Goal: Information Seeking & Learning: Learn about a topic

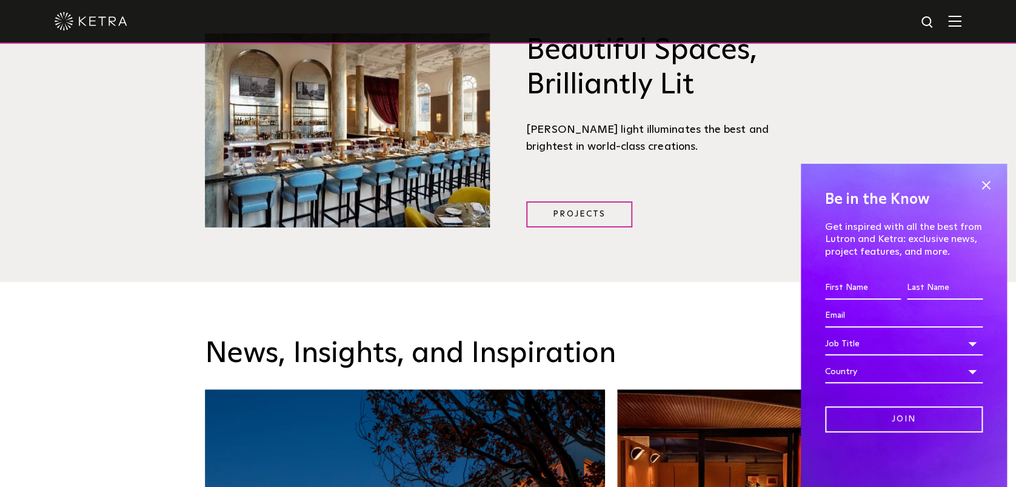
scroll to position [1697, 0]
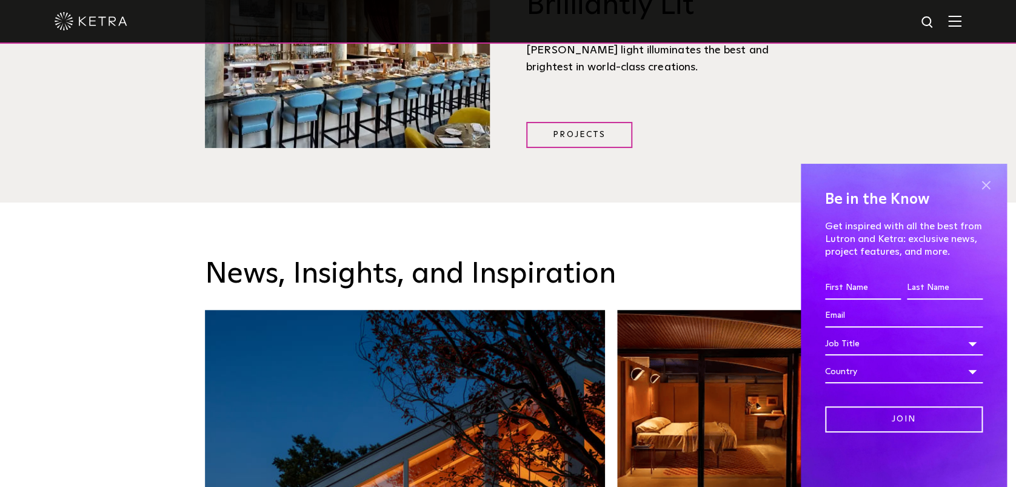
click at [987, 179] on span at bounding box center [985, 185] width 18 height 18
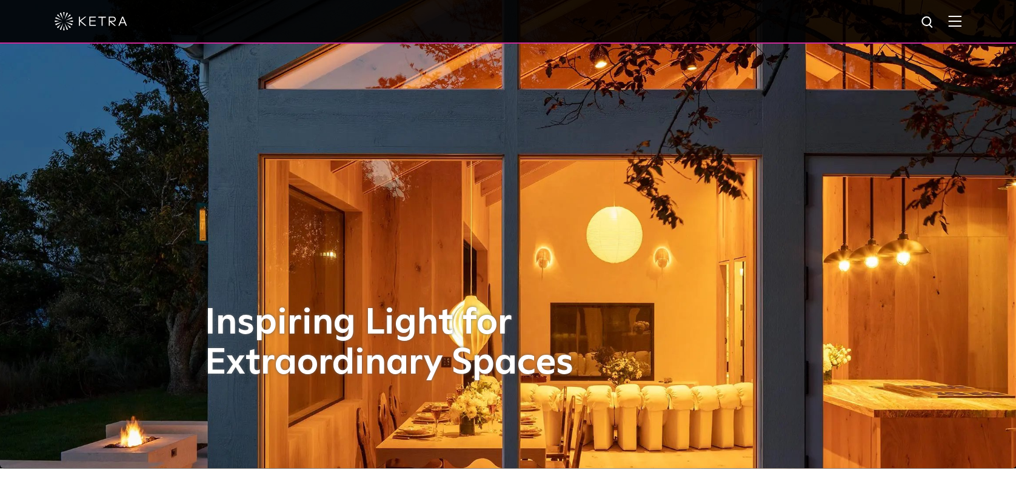
scroll to position [0, 0]
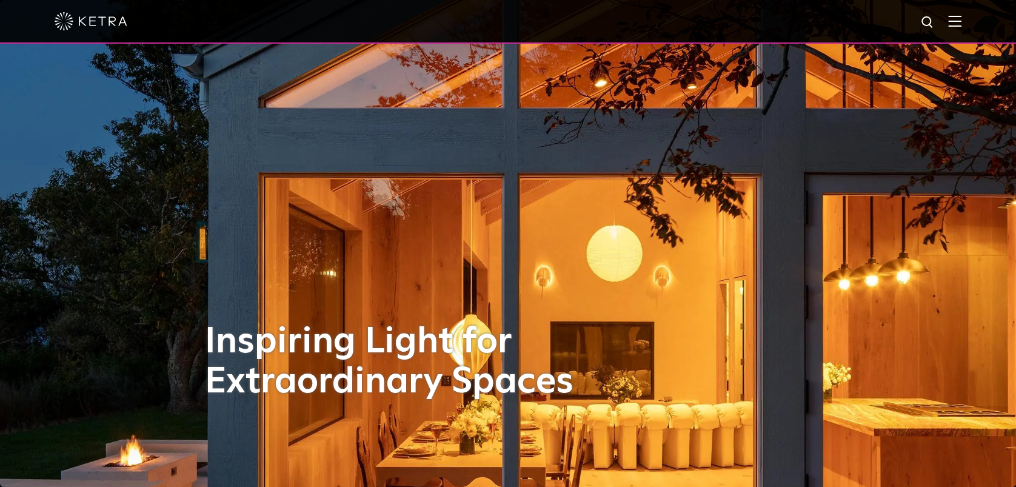
click at [961, 22] on img at bounding box center [954, 21] width 13 height 12
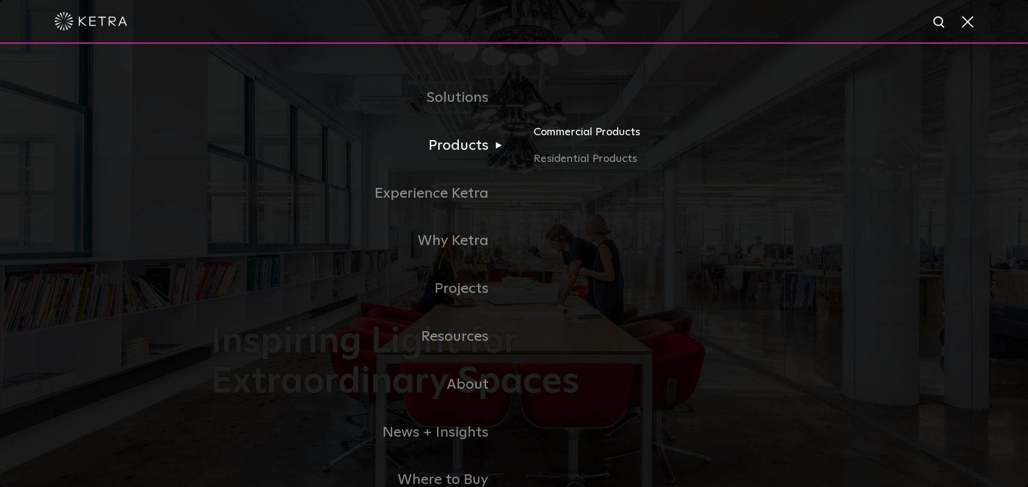
click at [584, 135] on link "Commercial Products" at bounding box center [675, 137] width 284 height 27
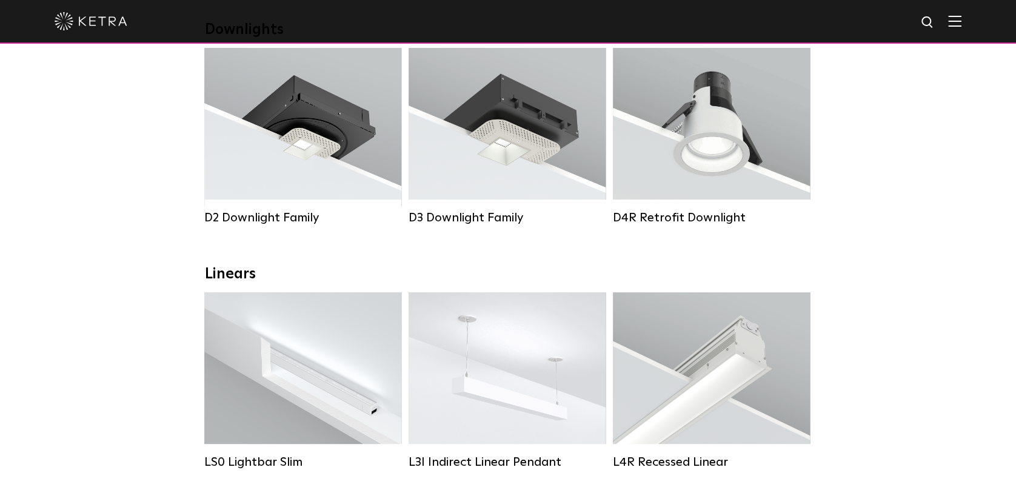
scroll to position [242, 0]
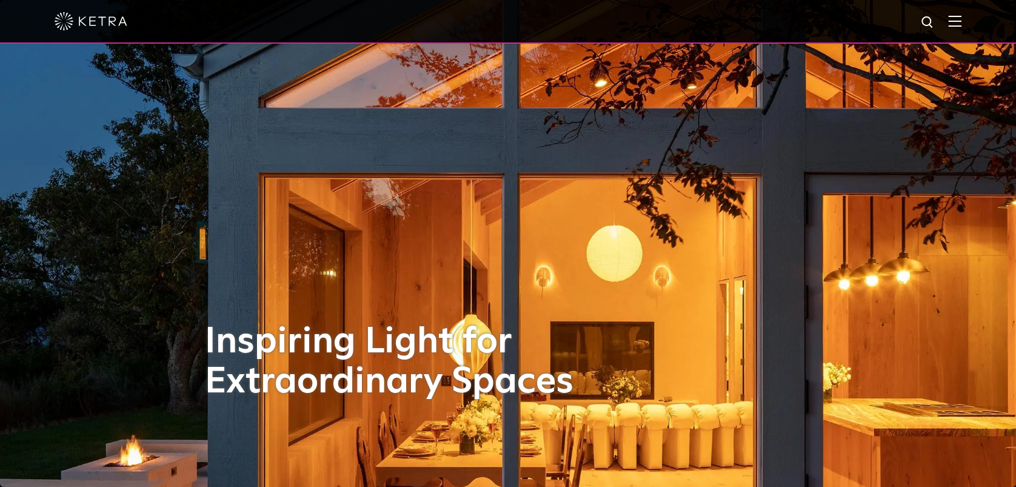
click at [961, 24] on img at bounding box center [954, 21] width 13 height 12
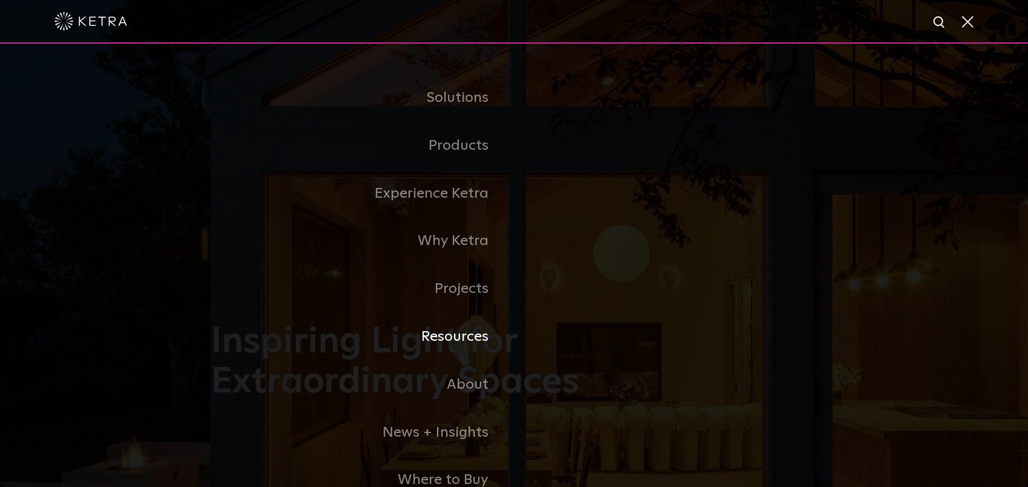
click at [467, 335] on link "Resources" at bounding box center [362, 337] width 303 height 48
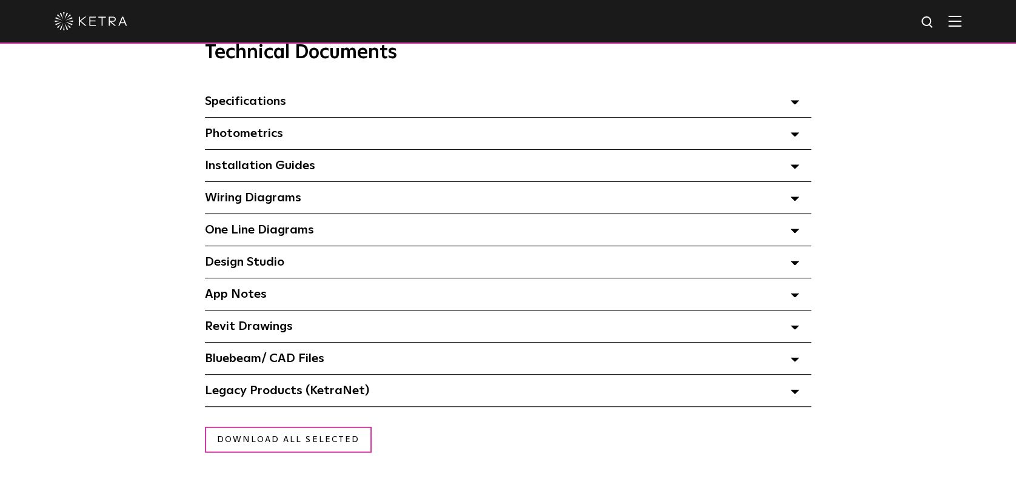
scroll to position [888, 0]
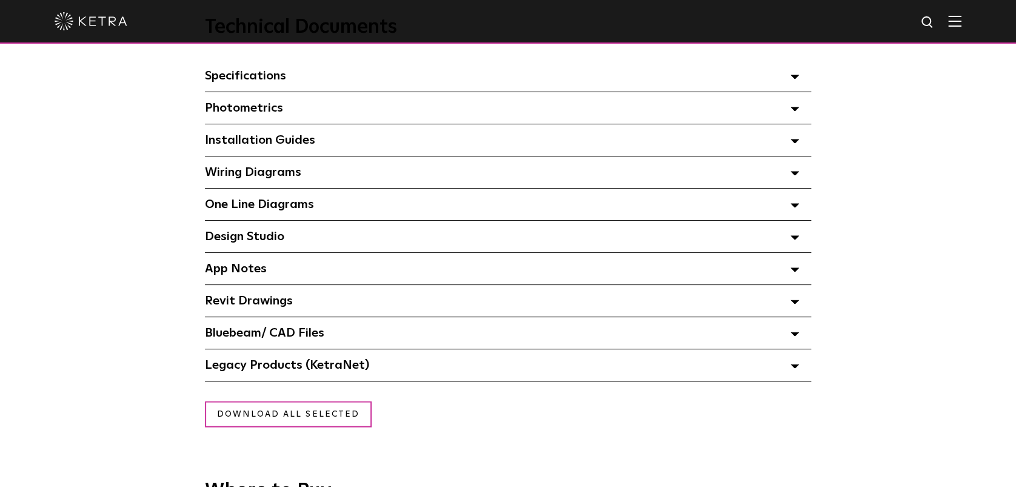
click at [795, 143] on polygon at bounding box center [794, 141] width 7 height 4
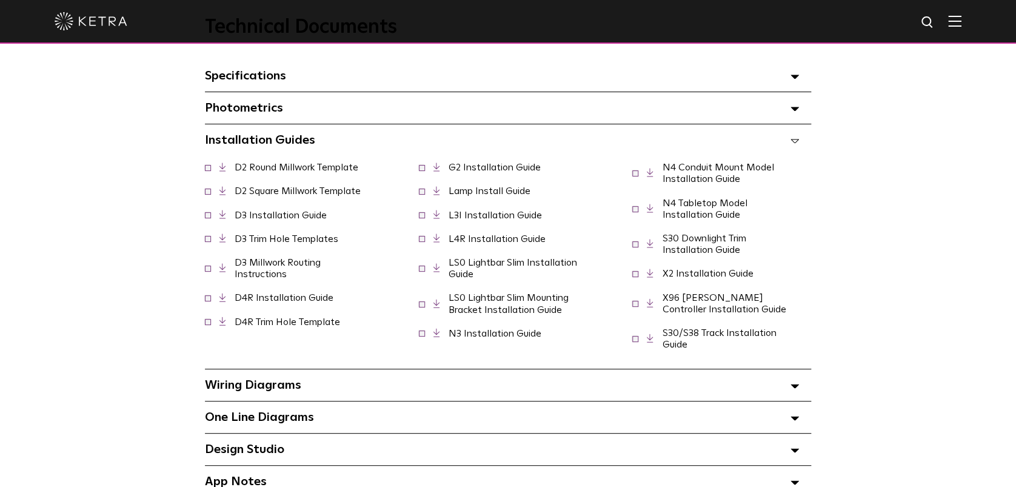
click at [650, 276] on icon at bounding box center [650, 272] width 7 height 9
click at [796, 388] on polygon at bounding box center [794, 386] width 7 height 4
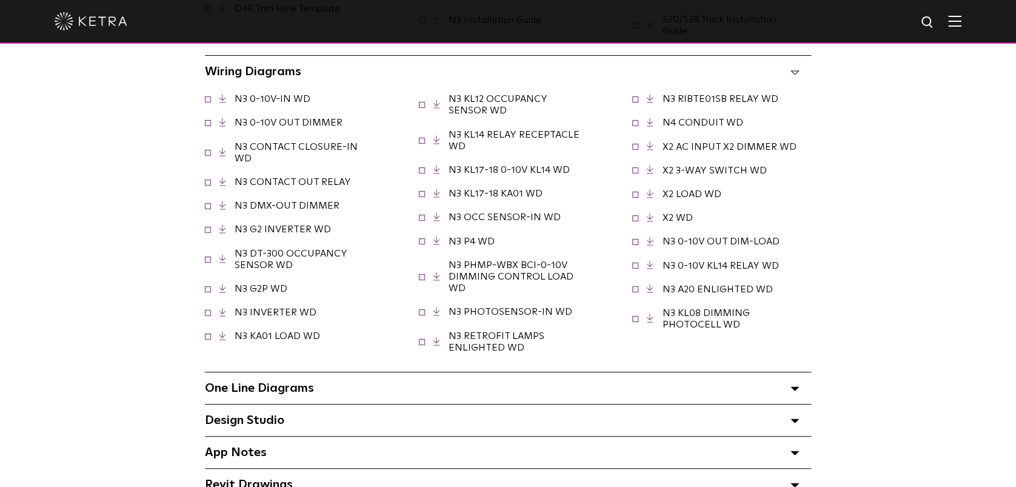
scroll to position [1212, 0]
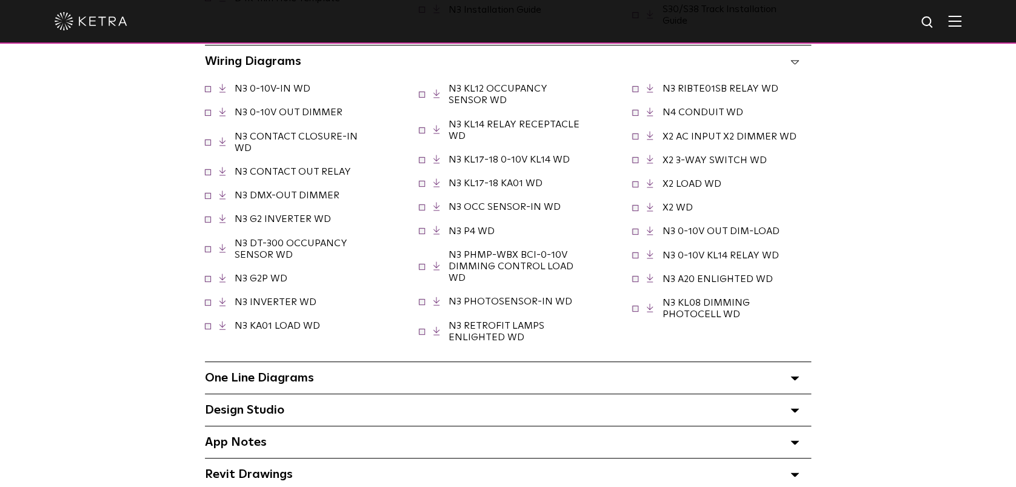
click at [265, 305] on link "N3 INVERTER WD" at bounding box center [276, 302] width 82 height 10
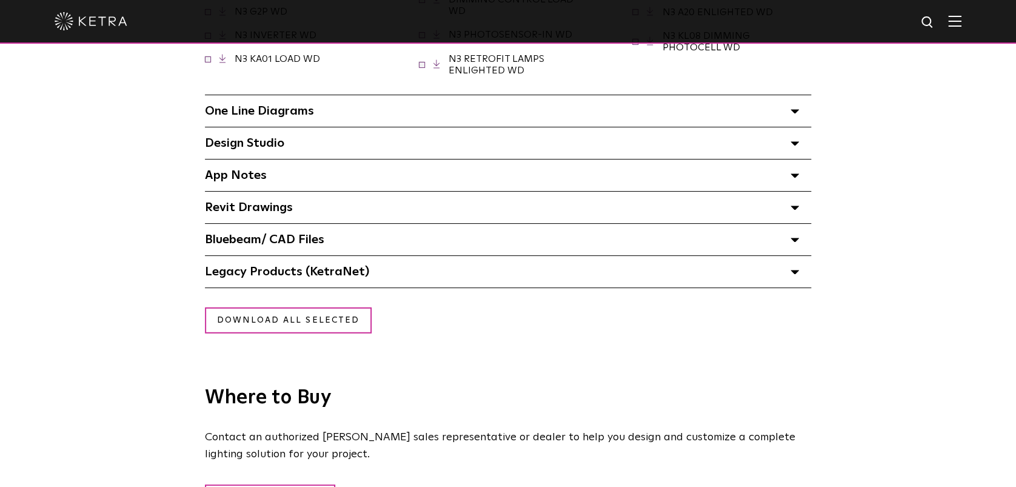
scroll to position [1454, 0]
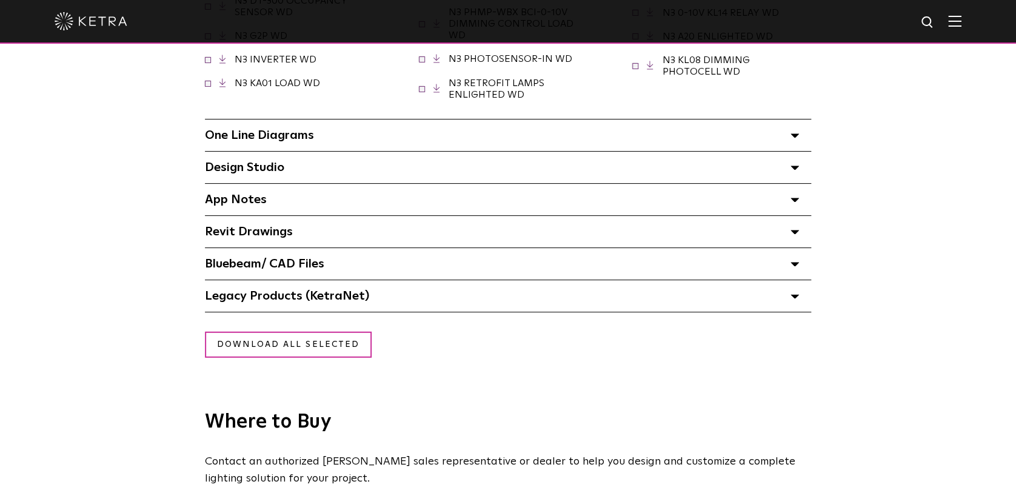
click at [795, 201] on span at bounding box center [794, 199] width 8 height 16
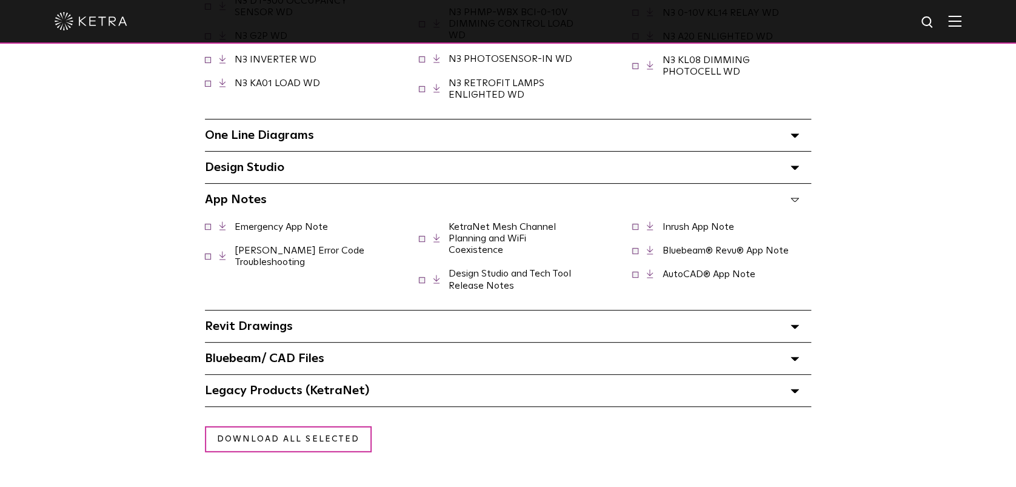
click at [265, 253] on link "[PERSON_NAME] Error Code Troubleshooting" at bounding box center [300, 255] width 130 height 21
